Goal: Information Seeking & Learning: Learn about a topic

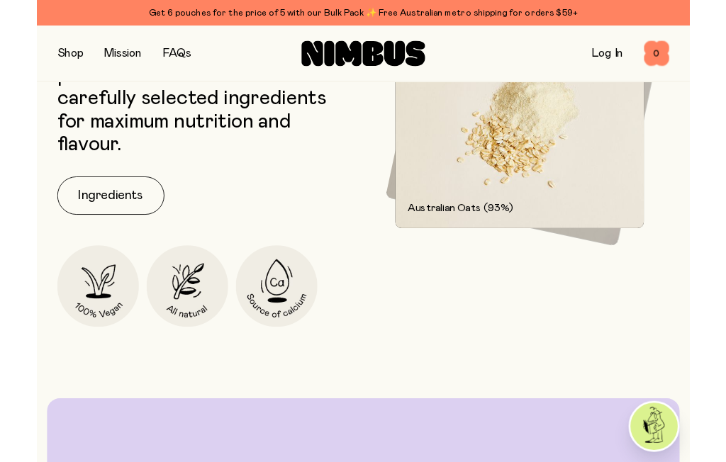
scroll to position [1986, 0]
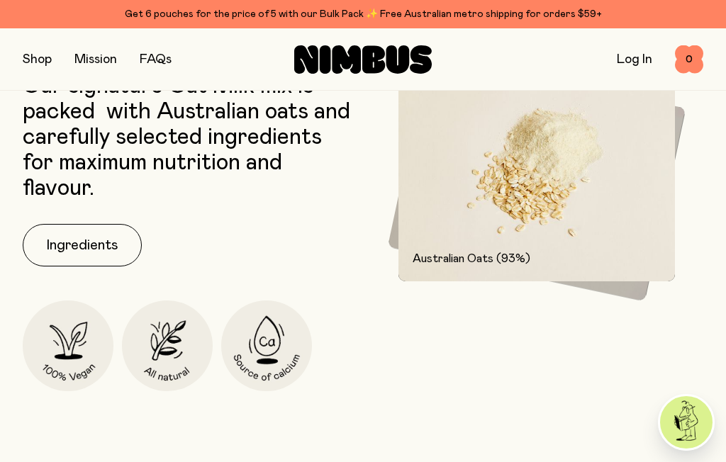
click at [89, 232] on button "Ingredients" at bounding box center [82, 245] width 119 height 43
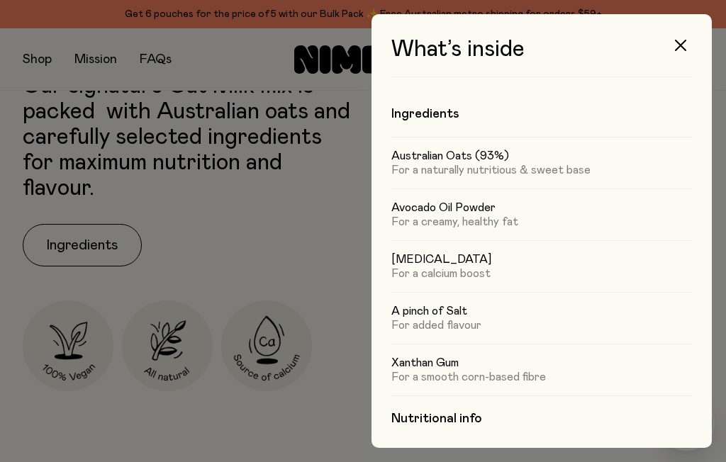
scroll to position [0, 0]
click at [681, 50] on icon "button" at bounding box center [680, 45] width 11 height 11
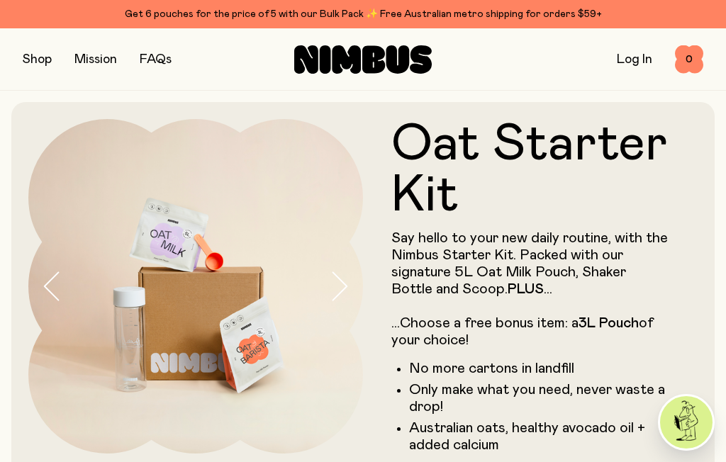
click at [32, 62] on button "button" at bounding box center [37, 60] width 29 height 20
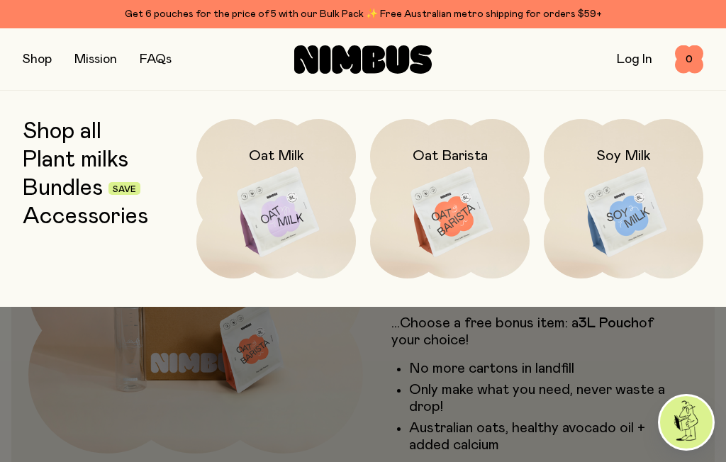
click at [615, 196] on img at bounding box center [623, 212] width 159 height 187
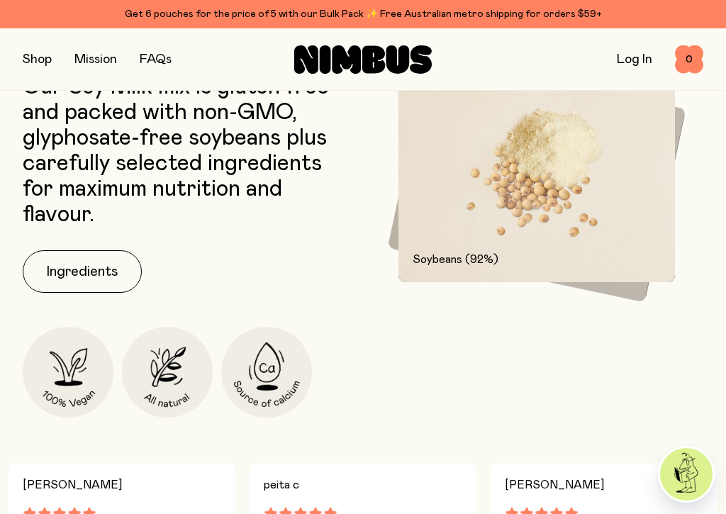
scroll to position [770, 0]
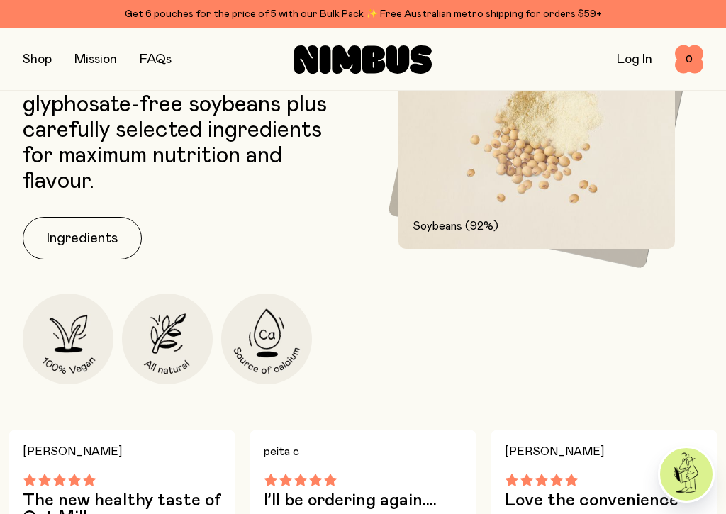
click at [85, 235] on button "Ingredients" at bounding box center [82, 238] width 119 height 43
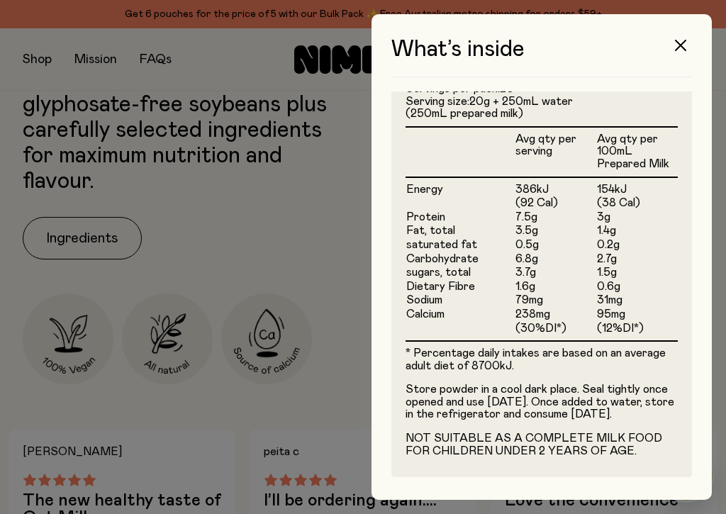
scroll to position [393, 0]
click at [683, 43] on icon "button" at bounding box center [680, 45] width 11 height 11
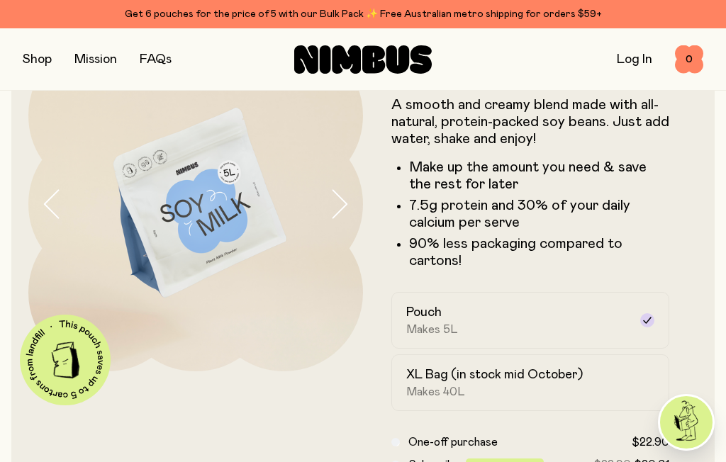
scroll to position [0, 0]
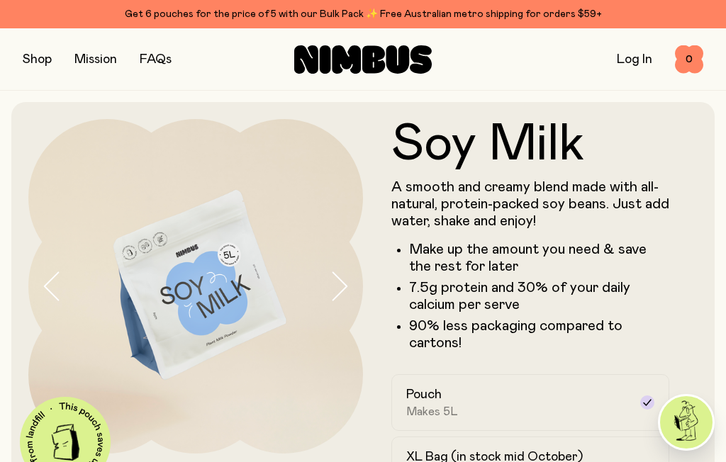
click at [25, 62] on button "button" at bounding box center [37, 60] width 29 height 20
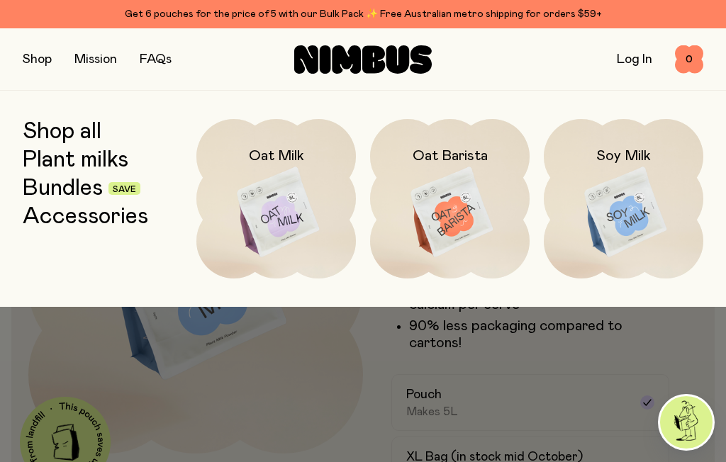
click at [438, 210] on img at bounding box center [449, 212] width 159 height 187
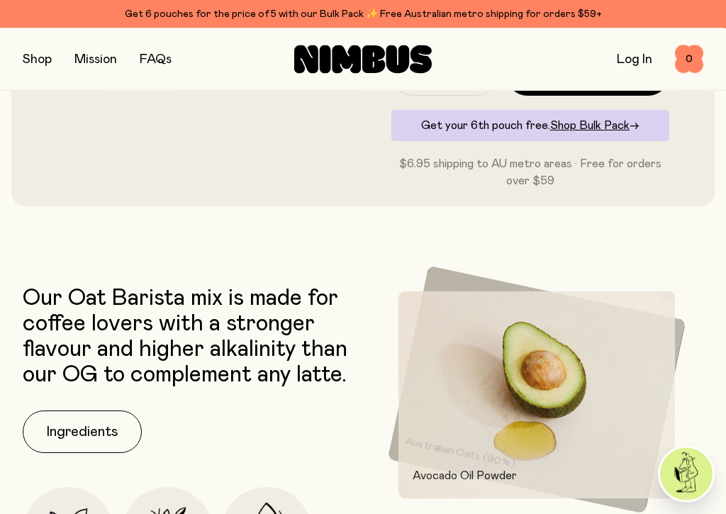
scroll to position [442, 0]
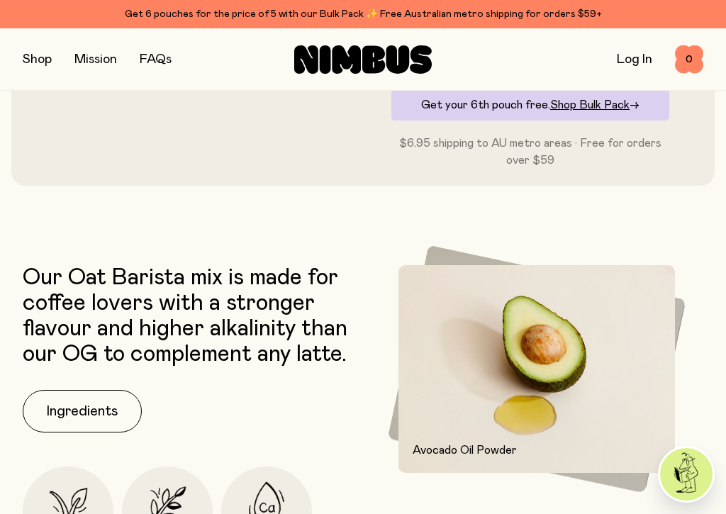
click at [96, 406] on button "Ingredients" at bounding box center [82, 411] width 119 height 43
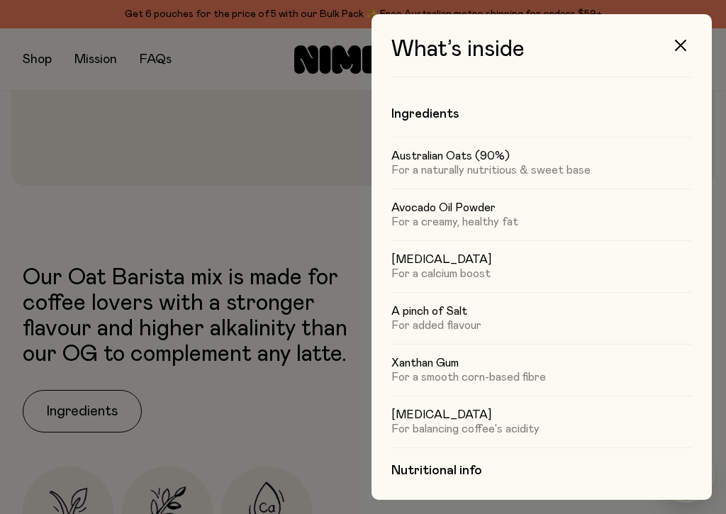
click at [430, 461] on h4 "Nutritional info" at bounding box center [541, 470] width 301 height 17
click at [449, 461] on h4 "Nutritional info" at bounding box center [541, 470] width 301 height 17
click at [441, 461] on h4 "Nutritional info" at bounding box center [541, 470] width 301 height 17
click at [695, 44] on button "button" at bounding box center [680, 45] width 34 height 34
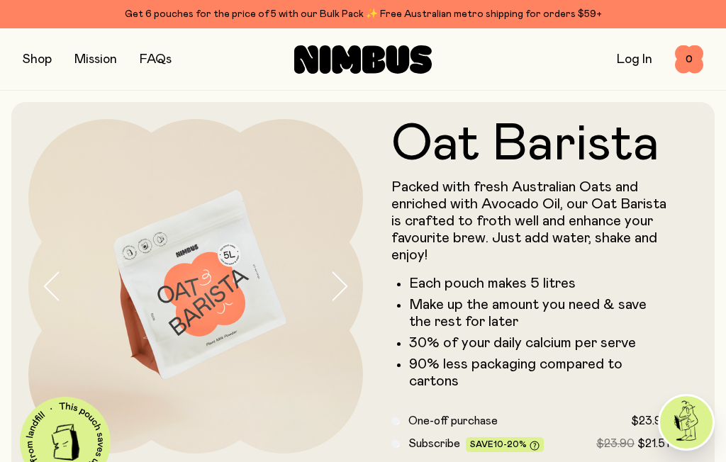
click at [30, 57] on button "button" at bounding box center [37, 60] width 29 height 20
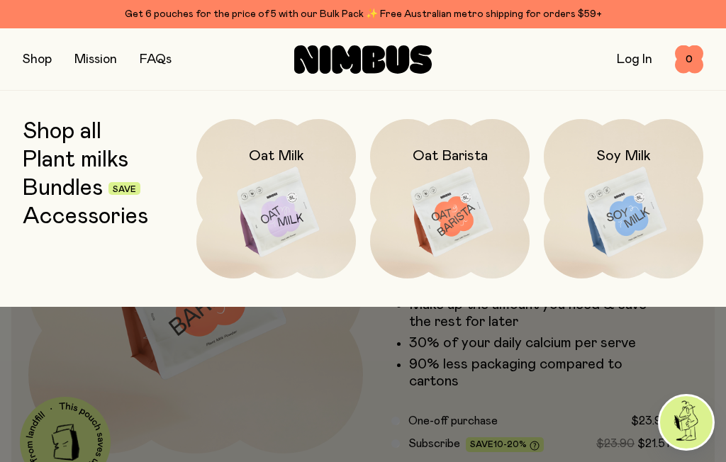
click at [603, 199] on img at bounding box center [623, 212] width 159 height 187
